Goal: Share content

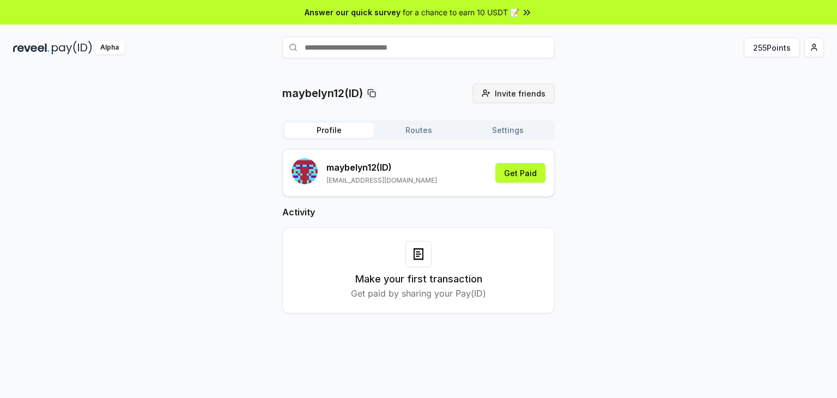
click at [498, 91] on span "Invite friends" at bounding box center [520, 93] width 51 height 11
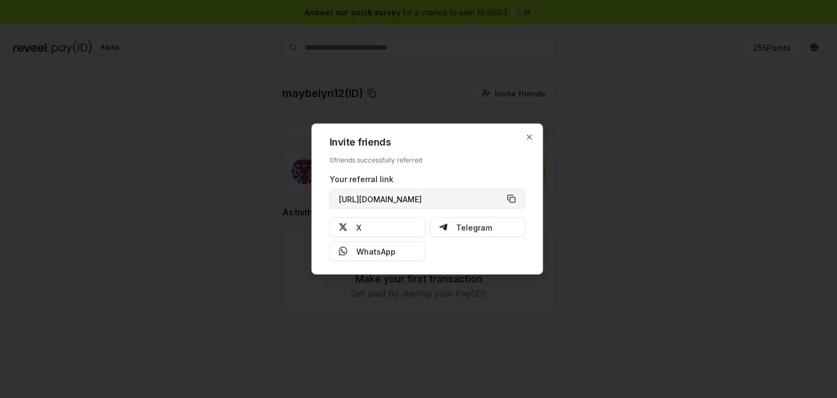
click at [504, 197] on button "https://reveel.id/refer/maybelyn12" at bounding box center [428, 199] width 196 height 20
